Goal: Information Seeking & Learning: Understand process/instructions

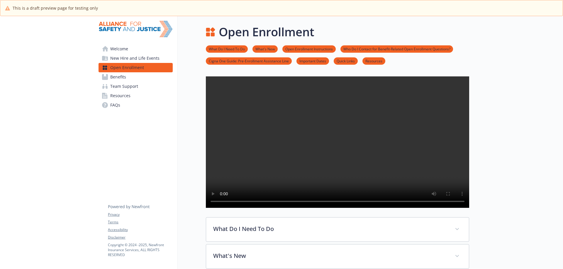
click at [143, 55] on span "New Hire and Life Events" at bounding box center [134, 58] width 49 height 9
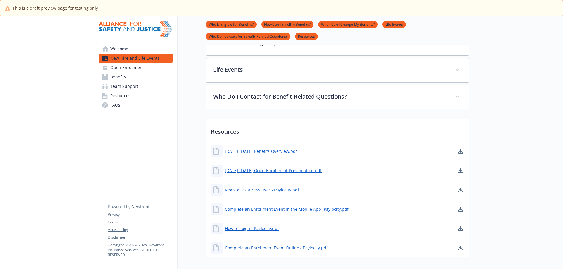
scroll to position [276, 0]
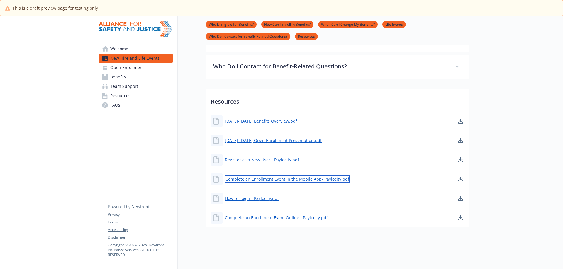
click at [290, 176] on link "Complete an Enrollment Event in the Mobile App- Paylocity.pdf" at bounding box center [287, 179] width 125 height 7
click at [311, 230] on div "New Hire and Life Events Who is Eligible for Benefits? How Can I Enroll in Bene…" at bounding box center [323, 6] width 291 height 525
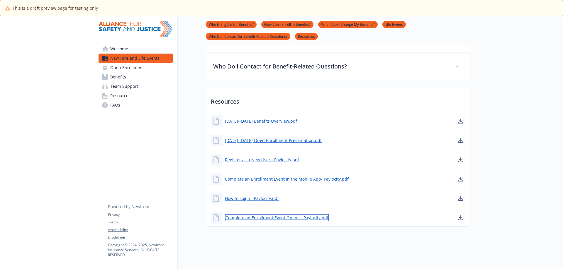
click at [309, 215] on link "Complete an Enrollment Event Online - Paylocity.pdf" at bounding box center [277, 217] width 104 height 7
click at [345, 232] on div "New Hire and Life Events Who is Eligible for Benefits? How Can I Enroll in Bene…" at bounding box center [323, 6] width 291 height 525
